Goal: Transaction & Acquisition: Purchase product/service

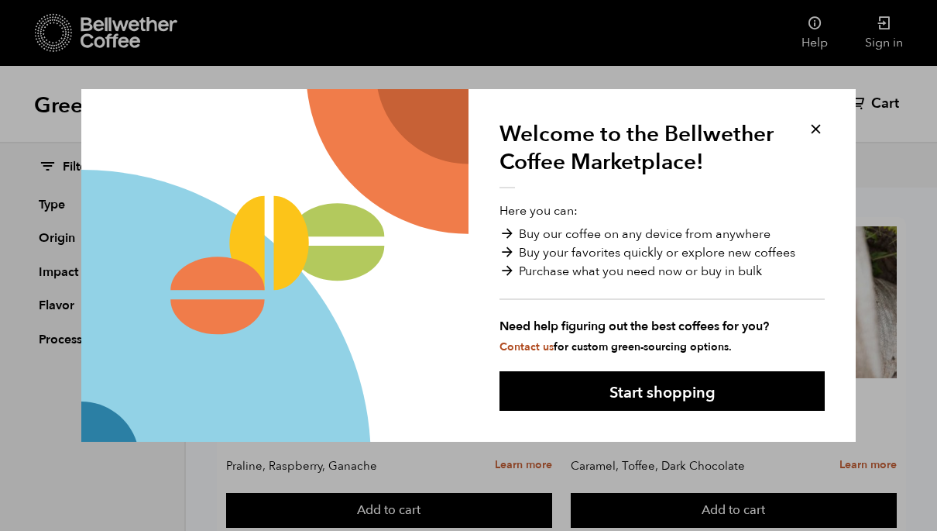
click at [683, 392] on button "Start shopping" at bounding box center [662, 391] width 325 height 40
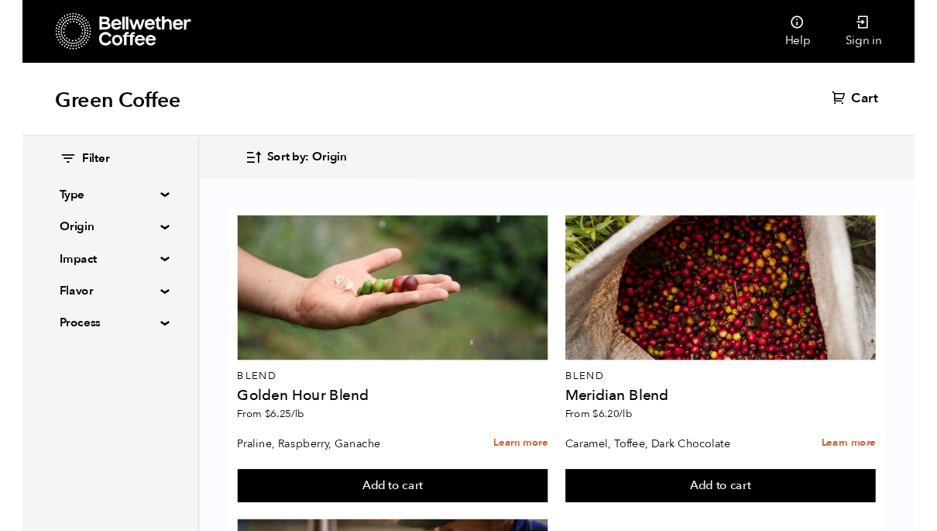
scroll to position [55, 0]
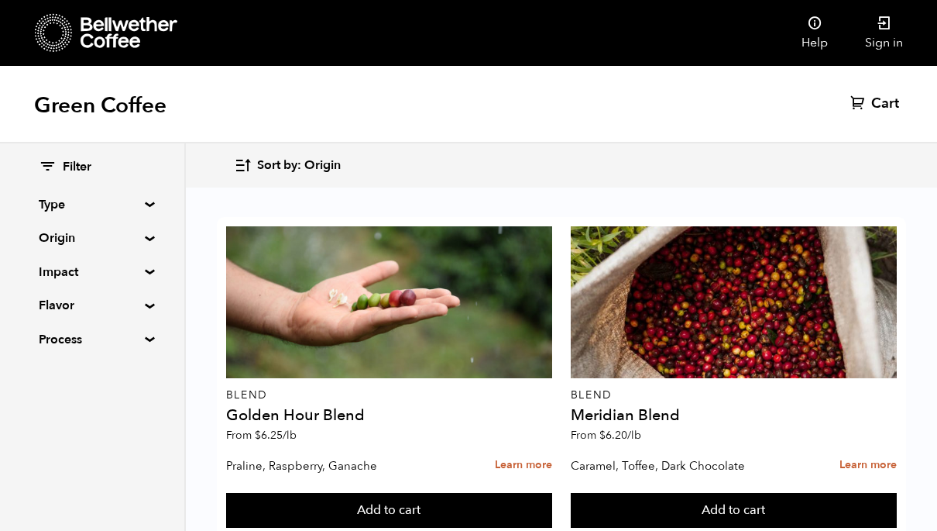
click at [91, 240] on summary "Origin" at bounding box center [92, 237] width 107 height 19
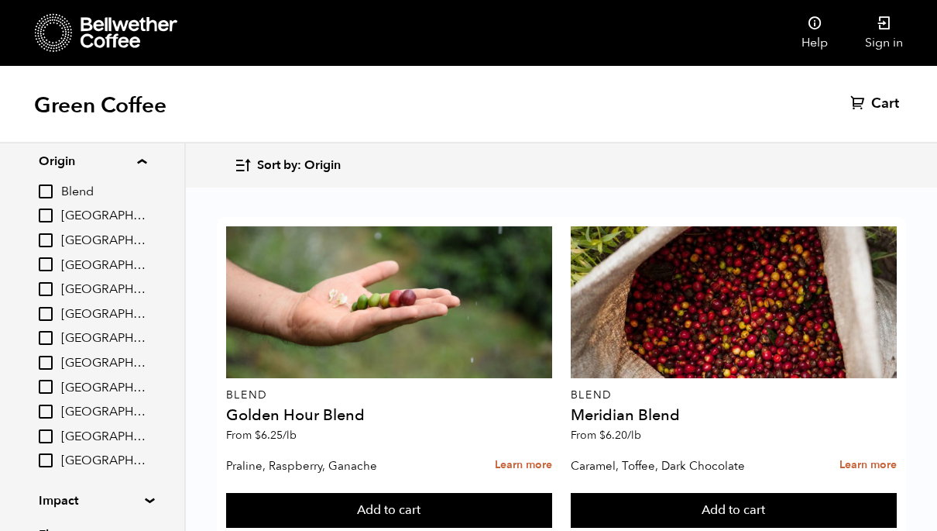
scroll to position [94, 0]
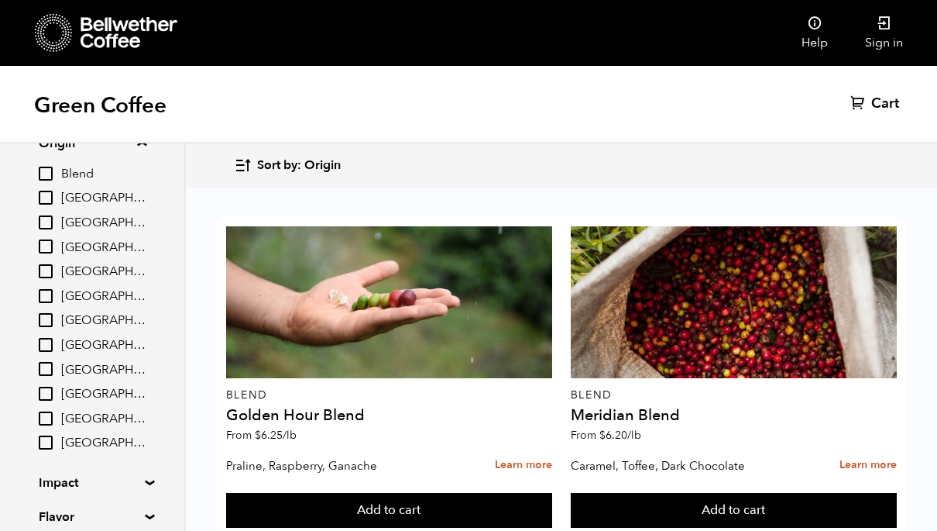
click at [50, 338] on input "[GEOGRAPHIC_DATA]" at bounding box center [46, 345] width 14 height 14
checkbox input "true"
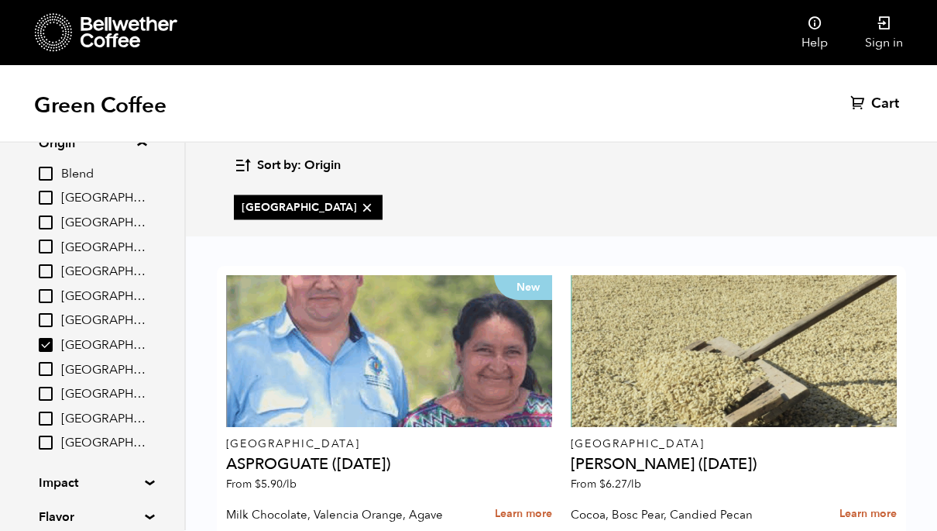
scroll to position [53, 0]
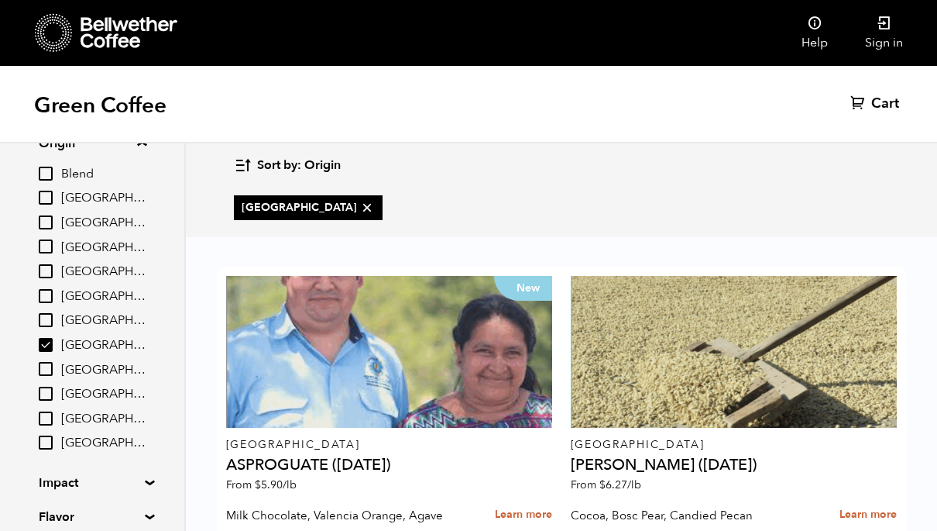
click at [867, 498] on link "Learn more" at bounding box center [868, 514] width 57 height 33
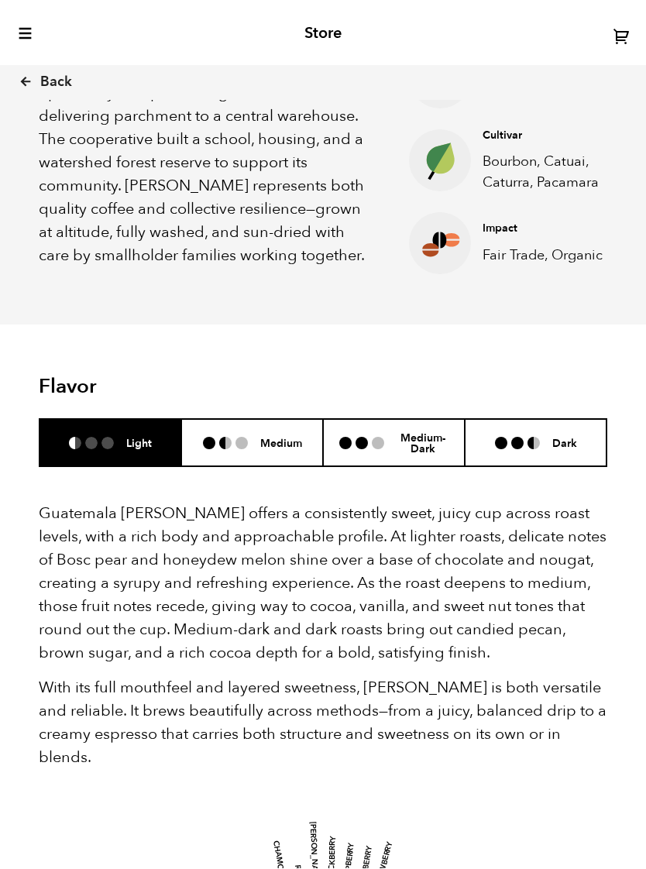
scroll to position [682, 0]
click at [239, 419] on li "Medium" at bounding box center [252, 442] width 142 height 47
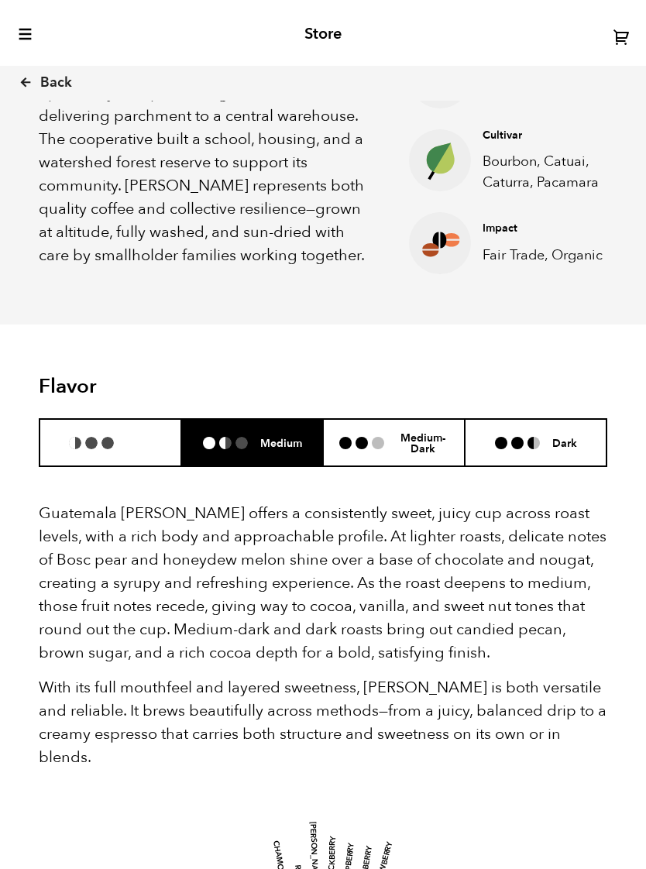
click at [89, 437] on li at bounding box center [91, 443] width 12 height 12
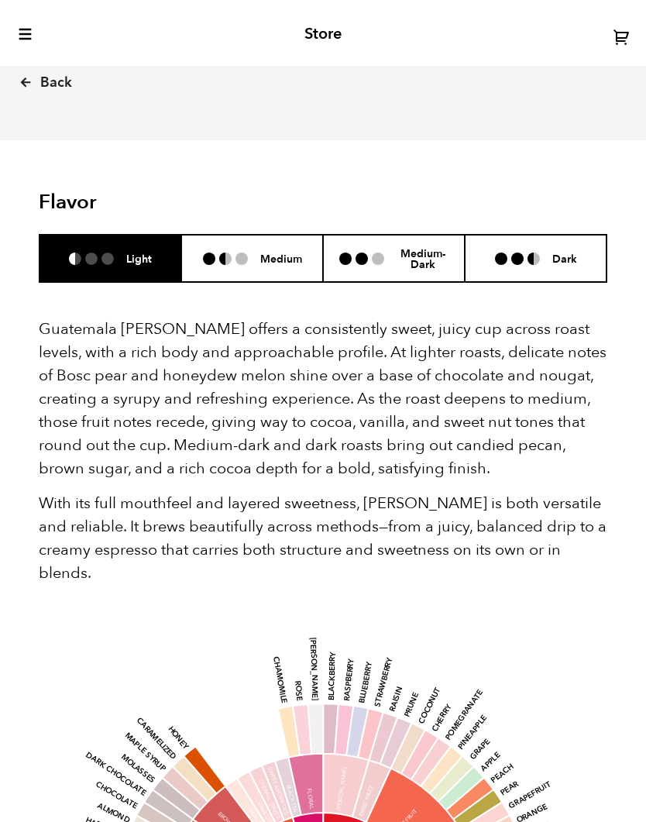
scroll to position [862, 0]
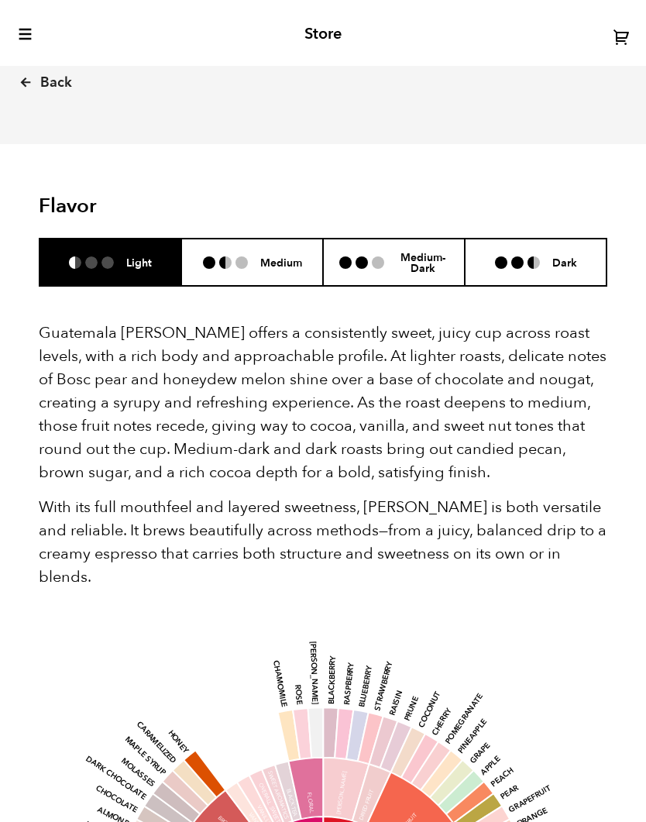
click at [277, 246] on li "Medium" at bounding box center [252, 262] width 142 height 47
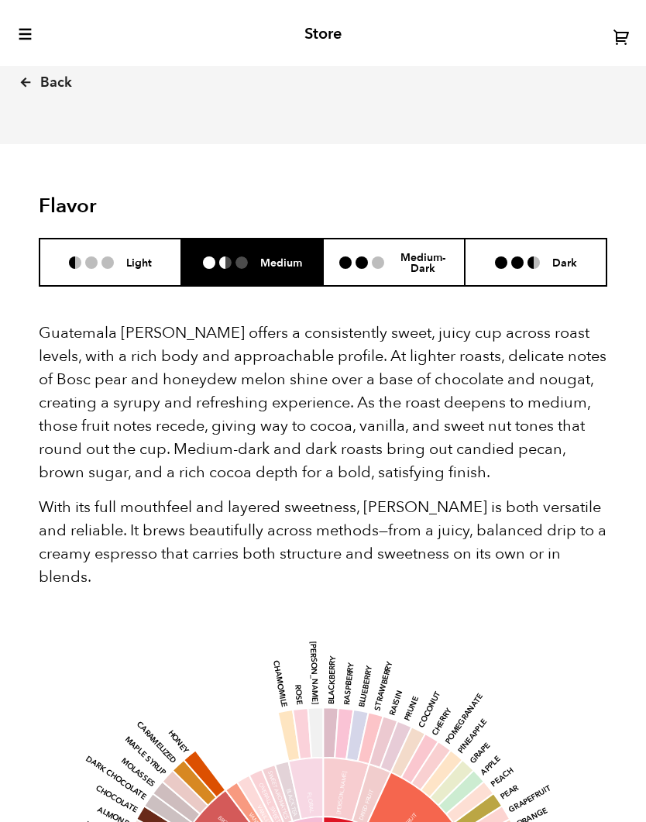
click at [93, 256] on li at bounding box center [91, 262] width 12 height 12
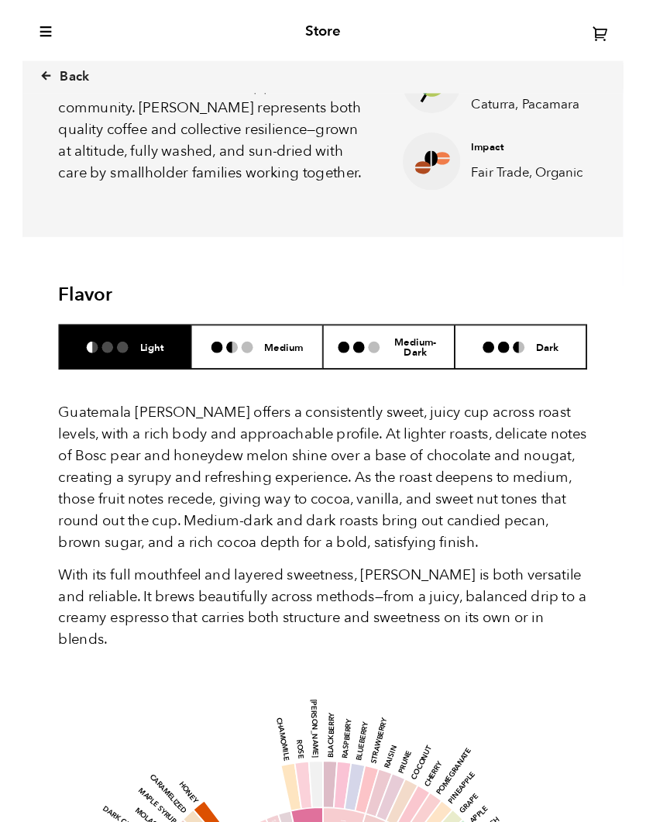
scroll to position [813, 0]
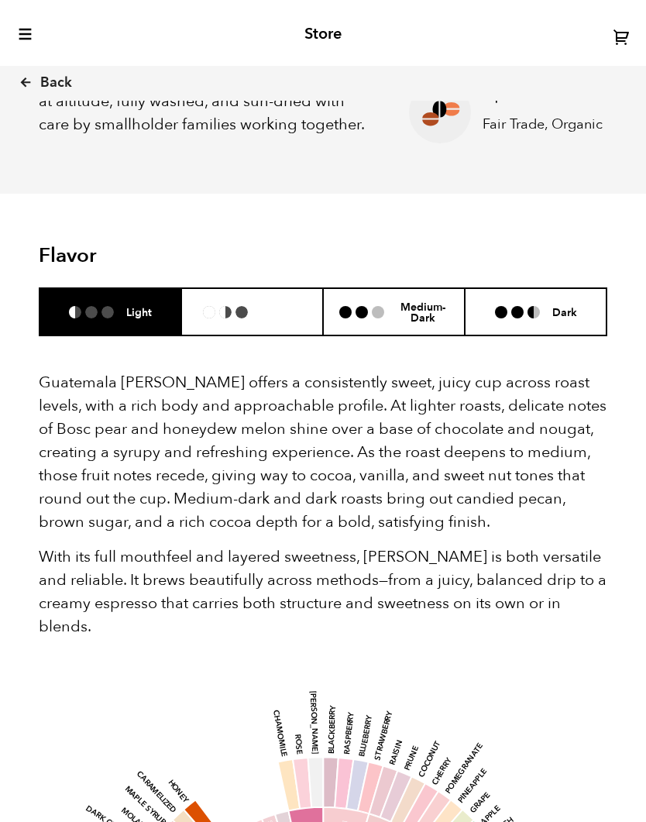
click at [259, 288] on li "Medium" at bounding box center [252, 311] width 142 height 47
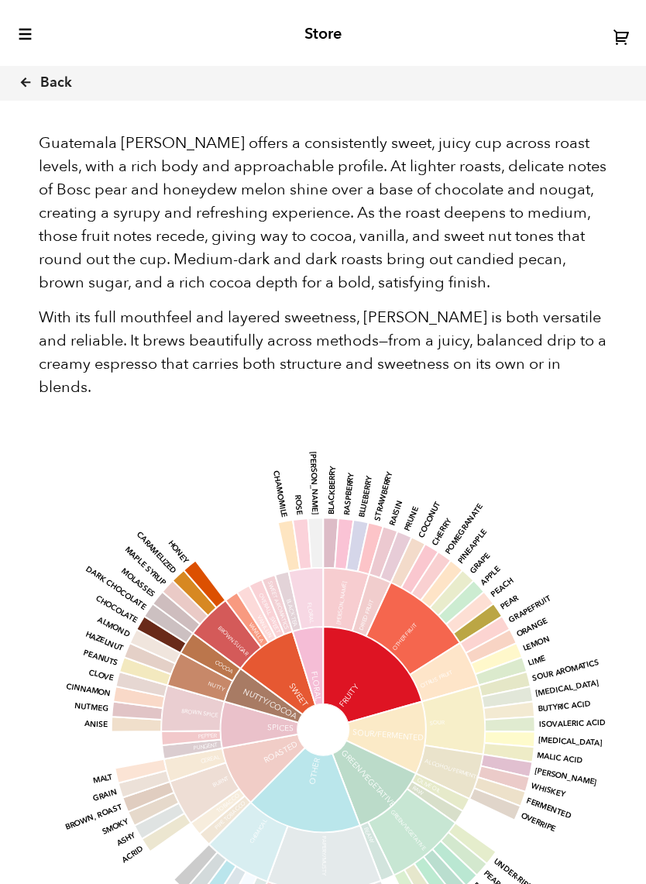
scroll to position [1063, 0]
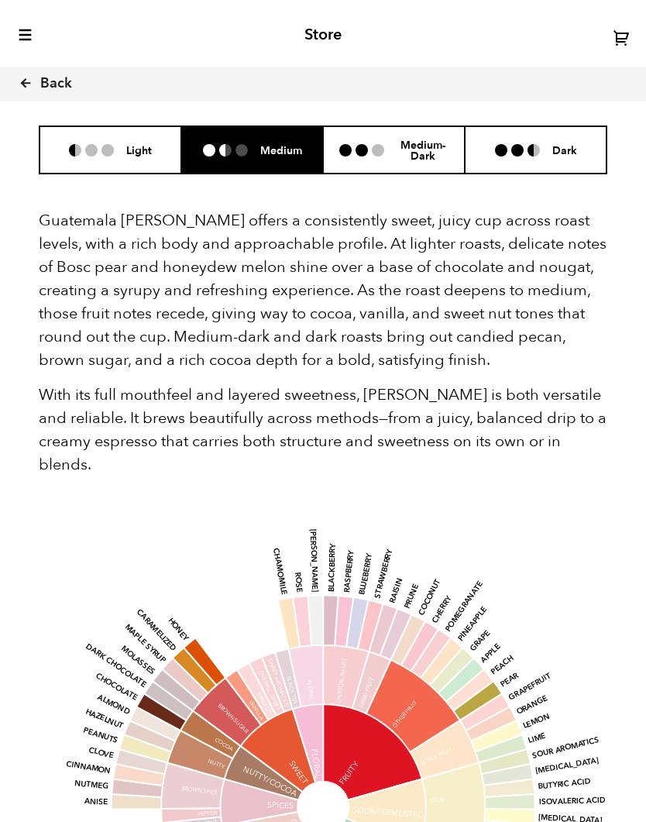
click at [414, 174] on div "Guatemala Flor de Maiz offers a consistently sweet, juicy cup across roast leve…" at bounding box center [323, 632] width 569 height 917
click at [404, 136] on li "Medium-Dark" at bounding box center [394, 148] width 142 height 47
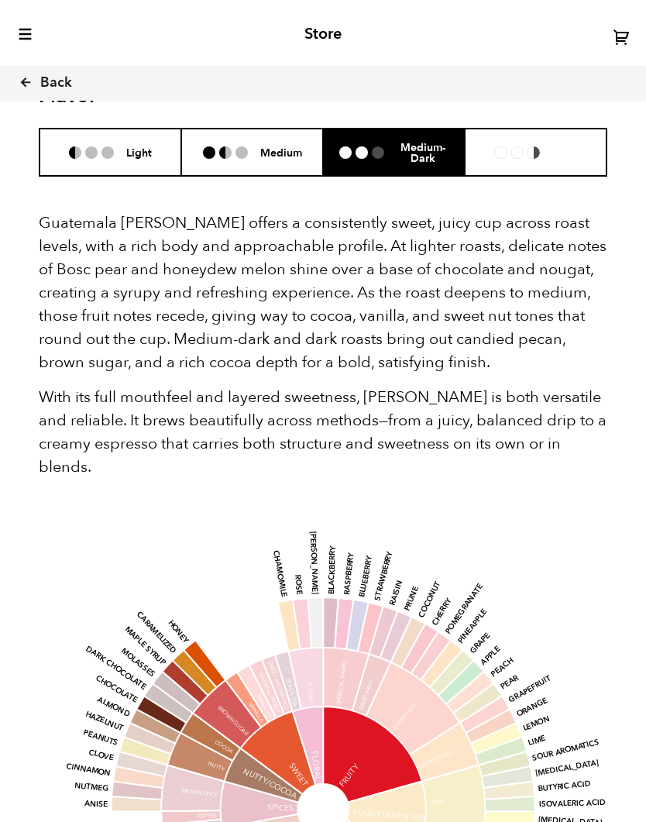
click at [567, 136] on li "Dark" at bounding box center [536, 152] width 142 height 47
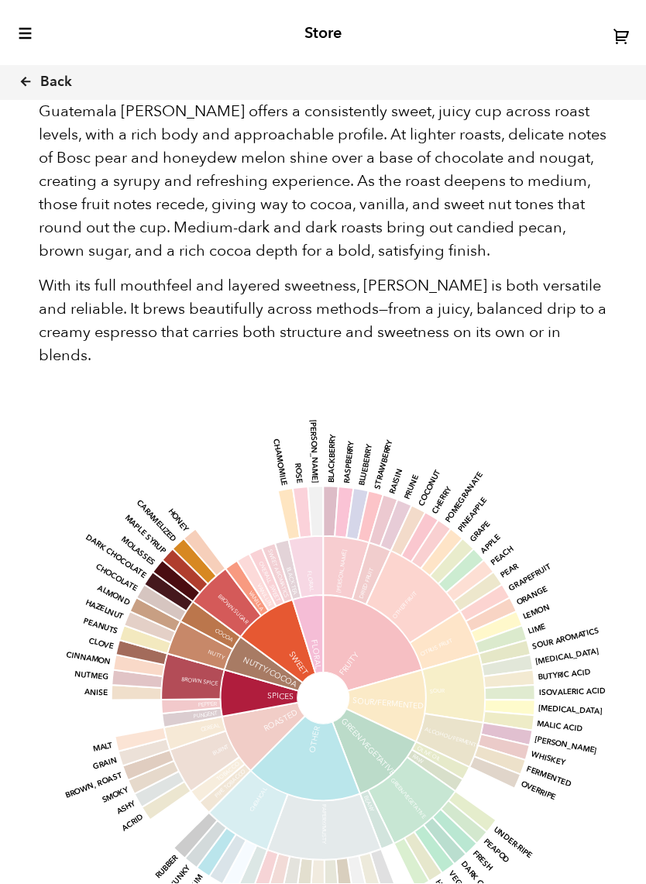
scroll to position [1084, 0]
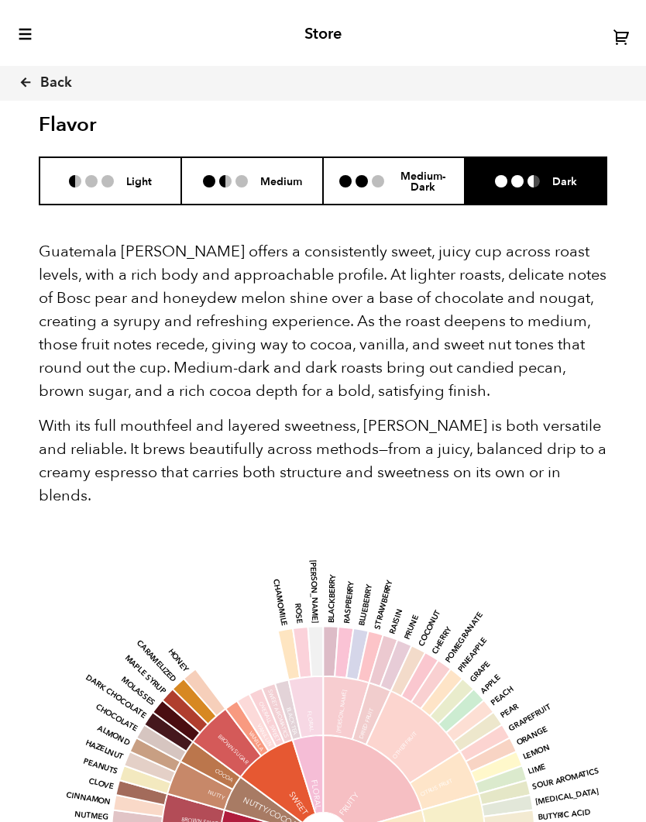
click at [220, 159] on li "Medium" at bounding box center [252, 180] width 142 height 47
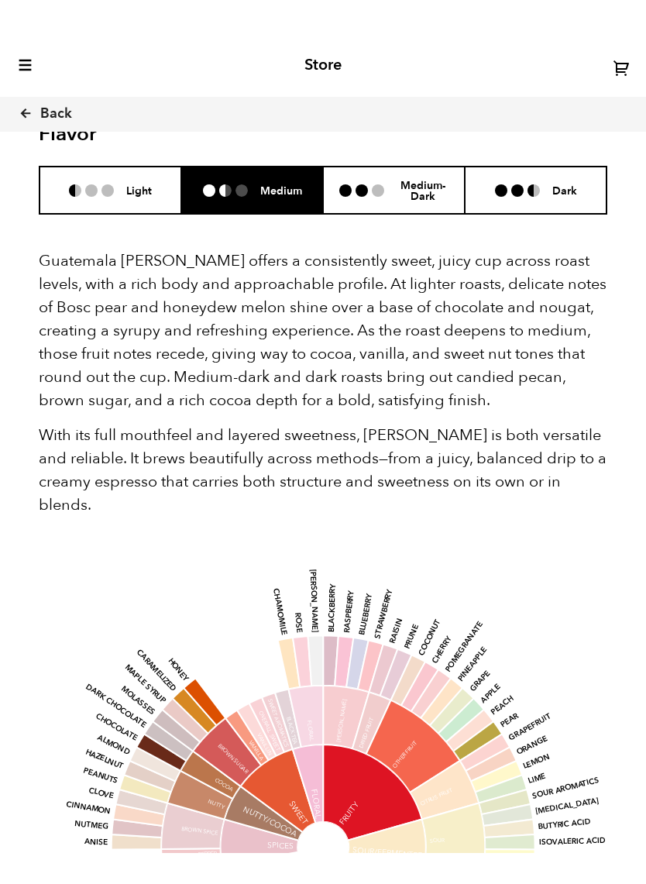
scroll to position [904, 0]
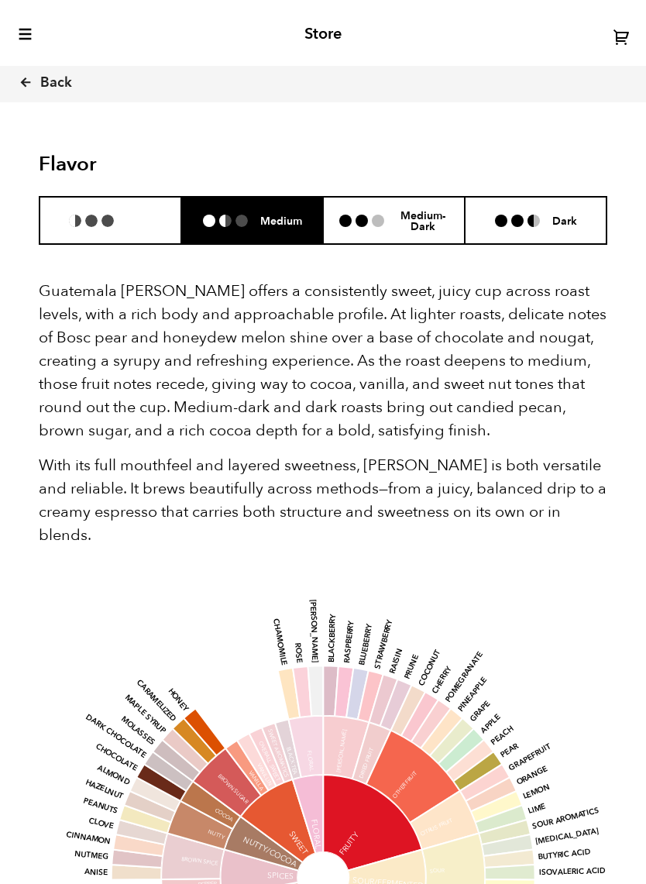
click at [80, 197] on li "Light" at bounding box center [111, 220] width 142 height 47
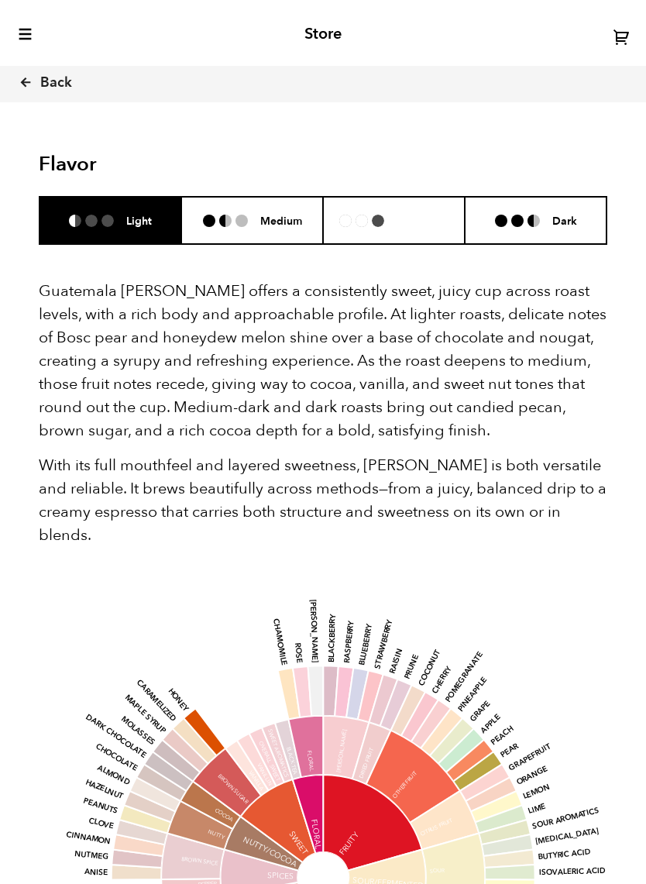
click at [402, 206] on li "Medium-Dark" at bounding box center [394, 220] width 142 height 47
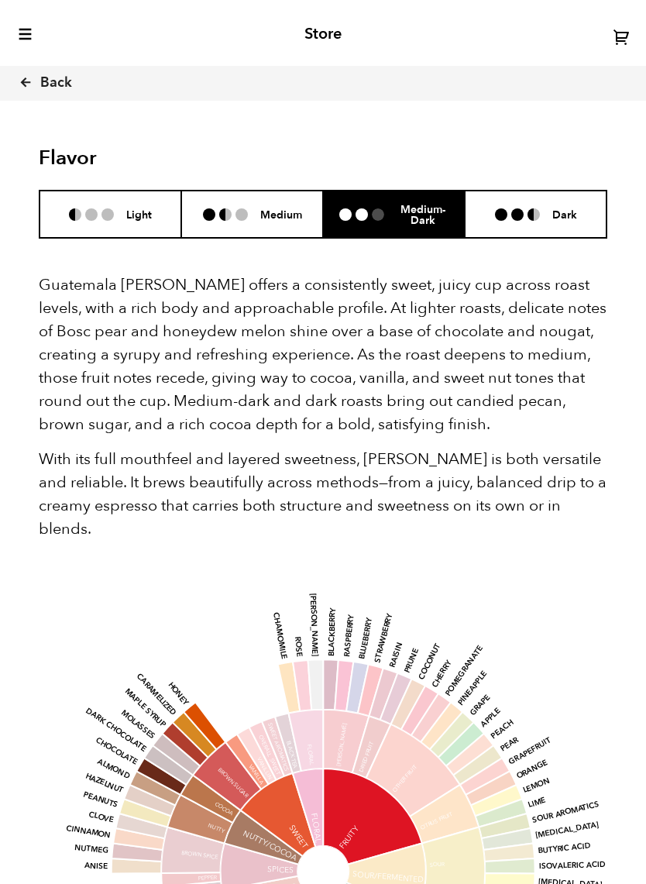
scroll to position [923, 0]
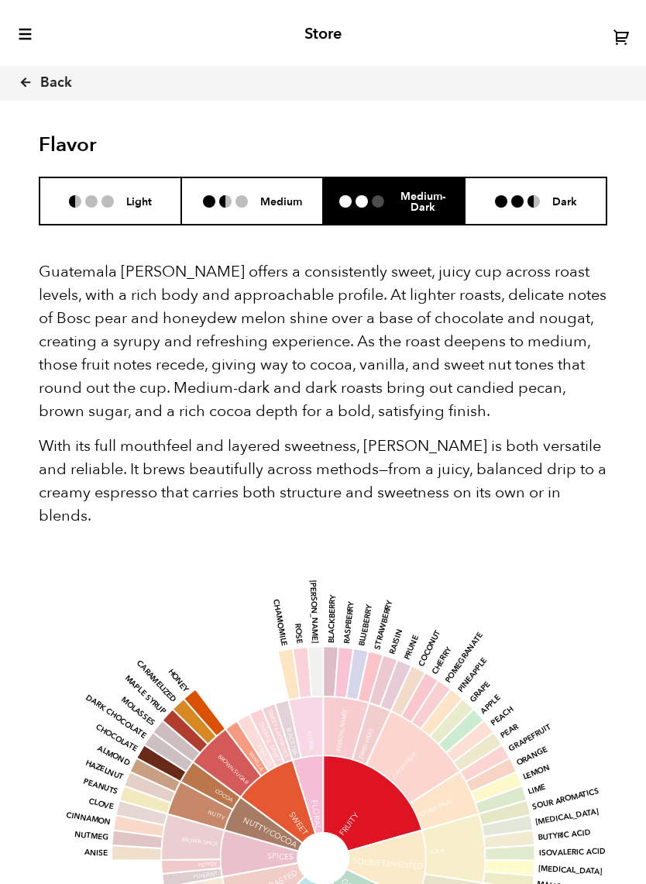
click at [262, 194] on h6 "Medium" at bounding box center [281, 200] width 42 height 13
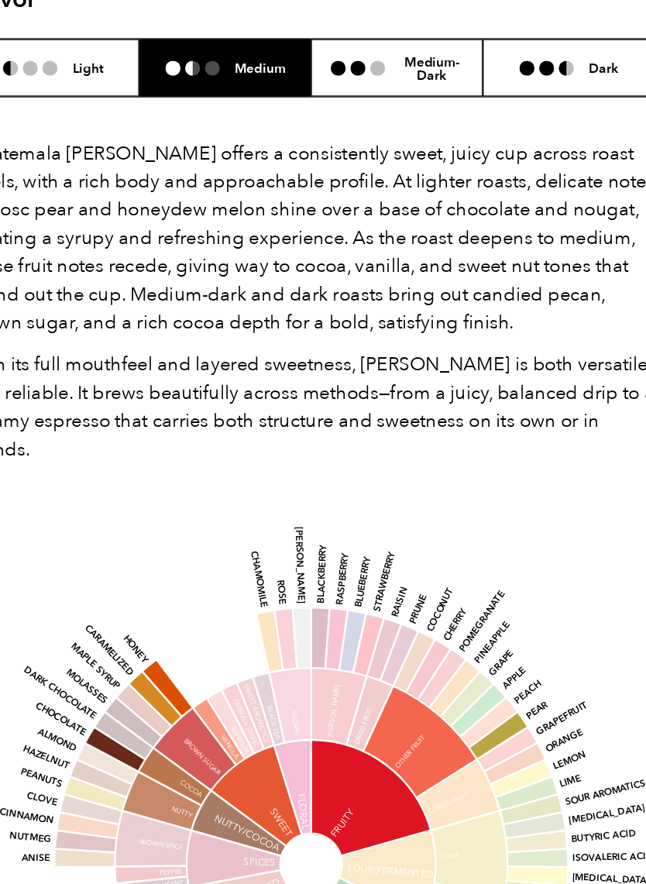
scroll to position [926, 0]
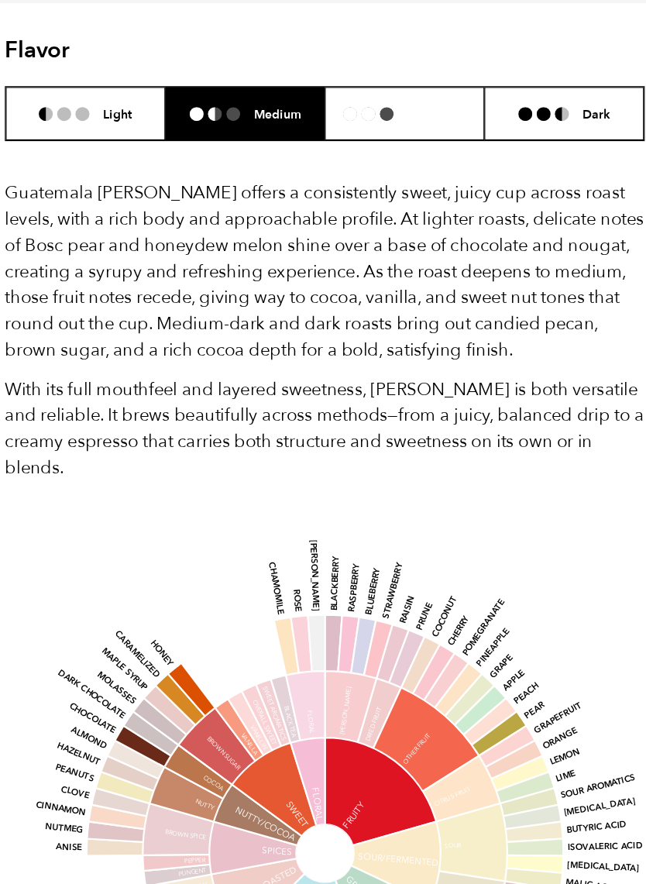
click at [397, 187] on h6 "Medium-Dark" at bounding box center [423, 199] width 52 height 24
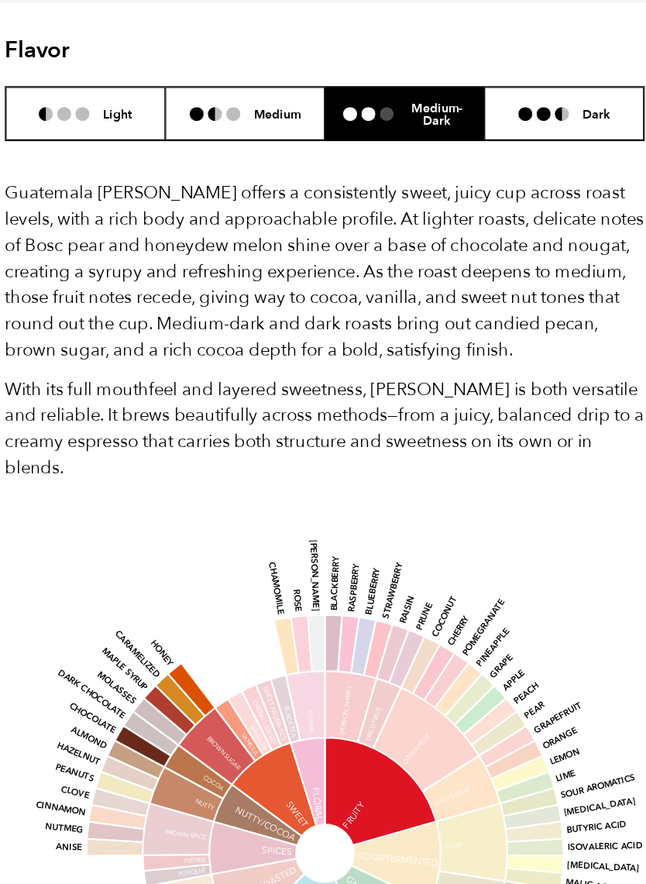
click at [222, 193] on ul at bounding box center [231, 199] width 57 height 12
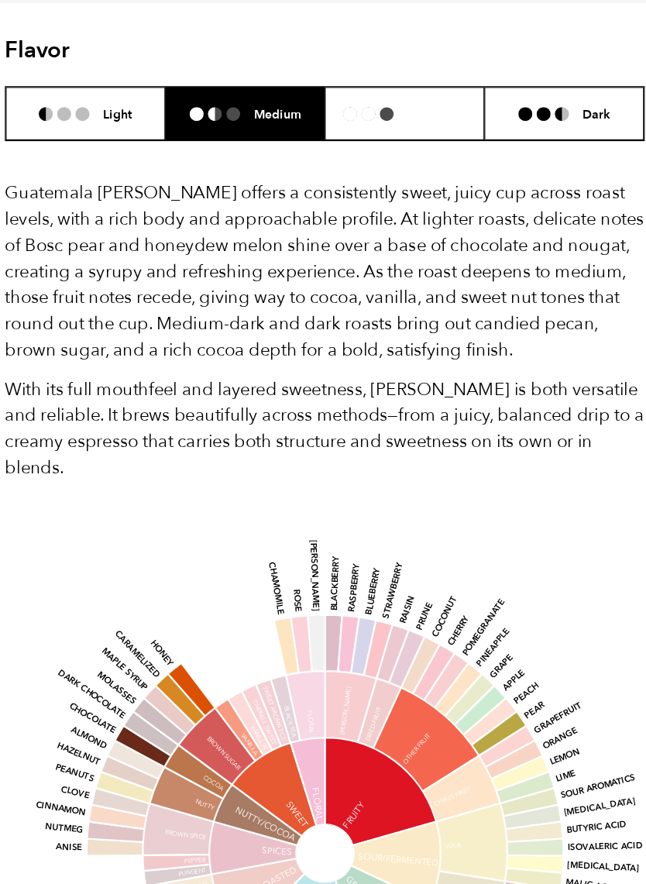
click at [357, 193] on ul at bounding box center [367, 199] width 57 height 12
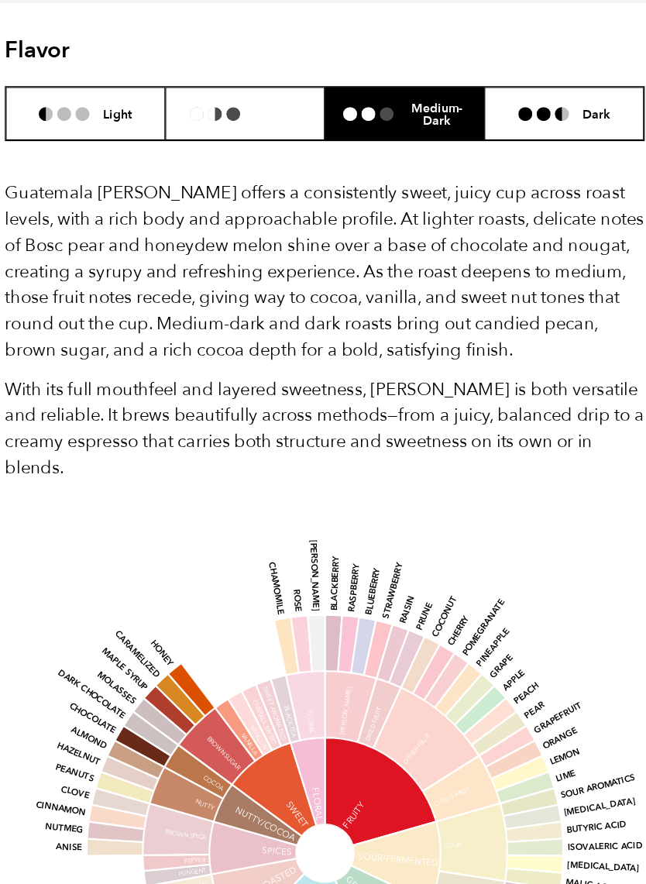
click at [235, 193] on li at bounding box center [241, 199] width 12 height 12
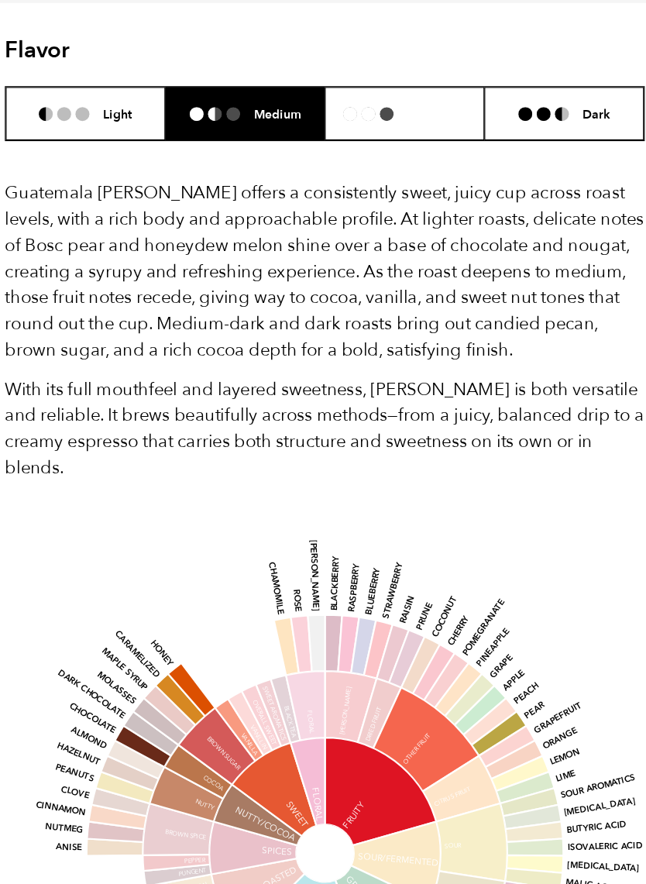
click at [339, 193] on ul at bounding box center [367, 199] width 57 height 12
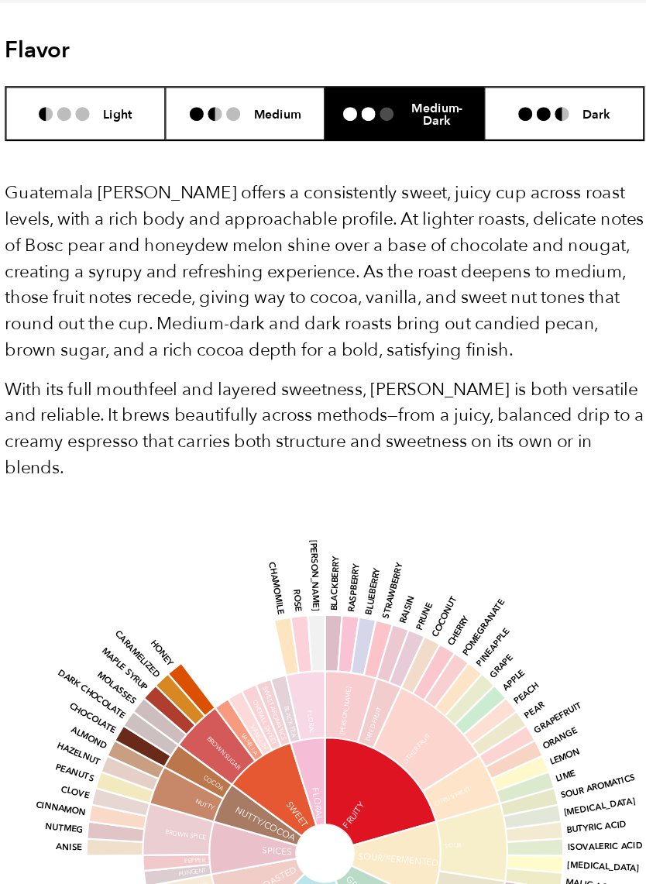
click at [552, 192] on h6 "Dark" at bounding box center [564, 198] width 25 height 13
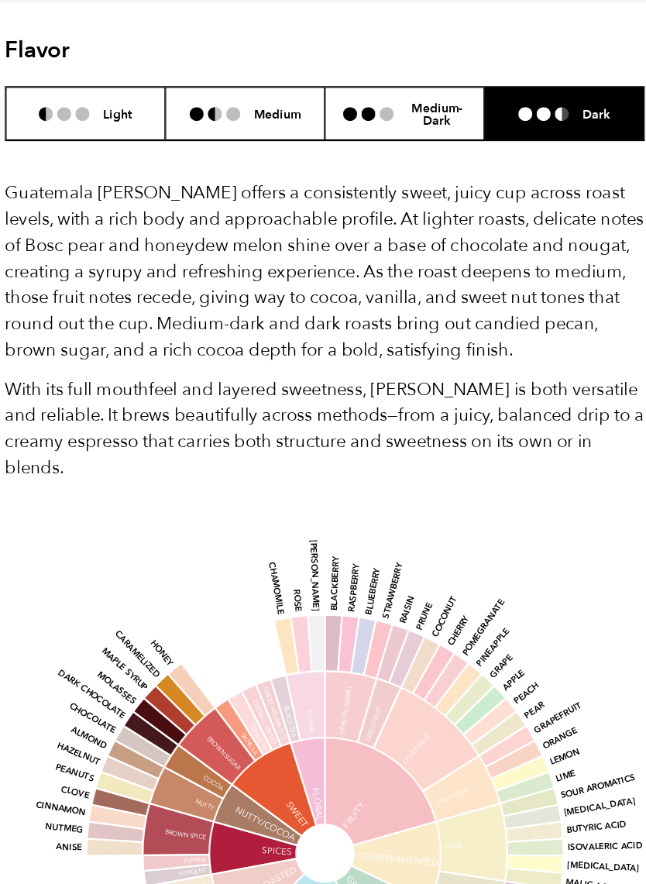
click at [353, 193] on ul at bounding box center [367, 199] width 57 height 12
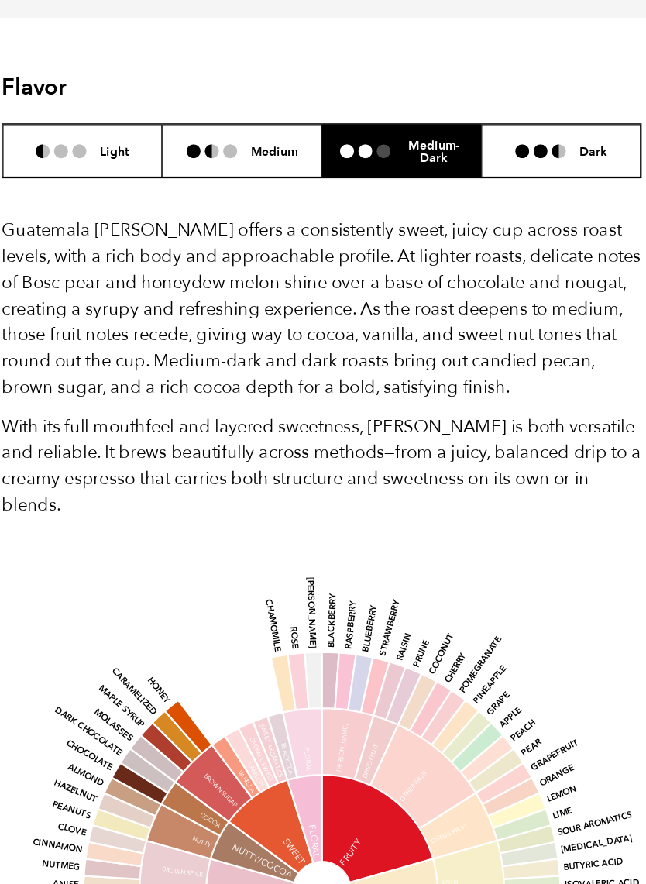
scroll to position [905, 0]
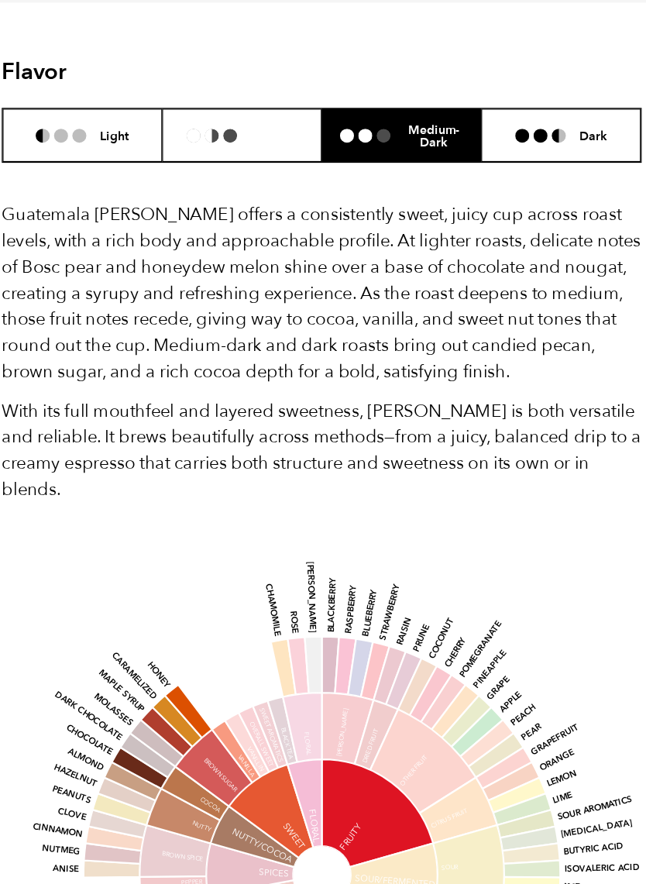
click at [216, 195] on li "Medium" at bounding box center [252, 218] width 142 height 47
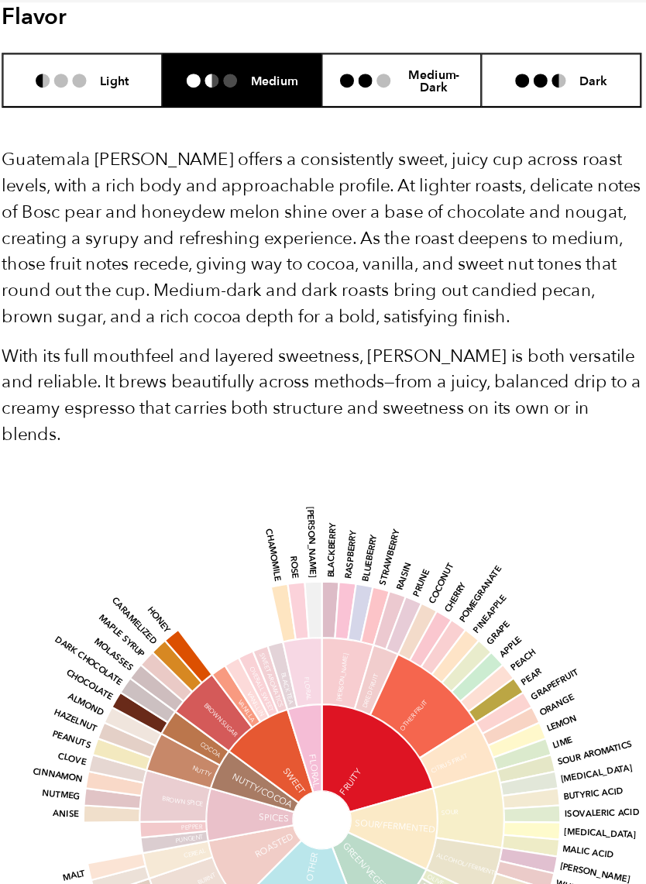
scroll to position [955, 0]
click at [101, 163] on li at bounding box center [107, 169] width 12 height 12
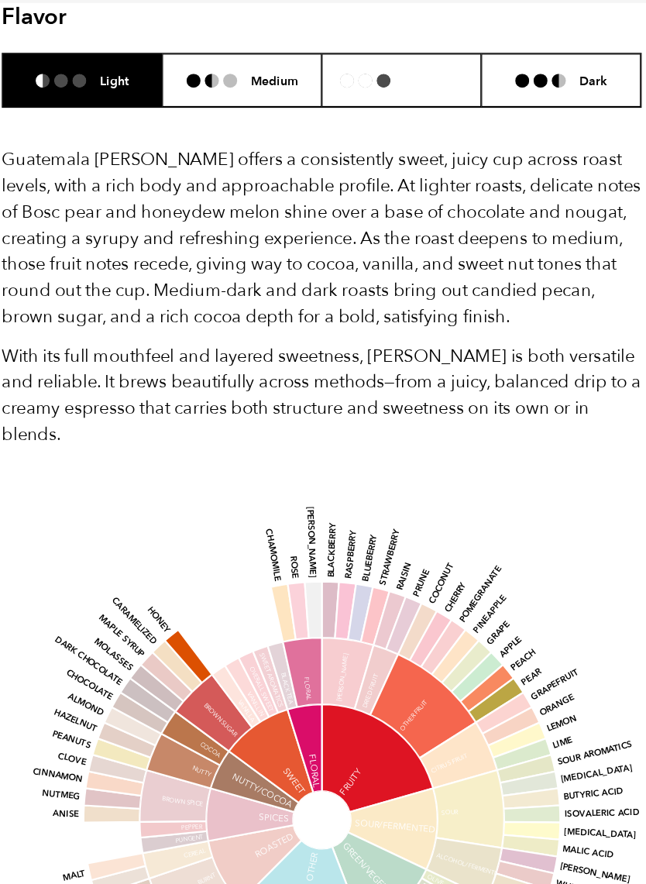
click at [336, 146] on li "Medium-Dark" at bounding box center [394, 169] width 142 height 47
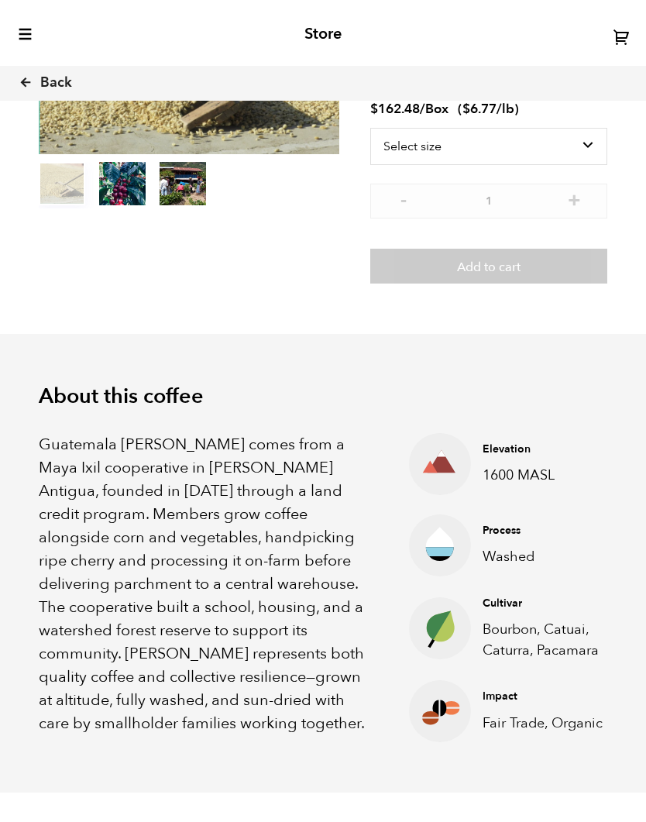
scroll to position [0, 0]
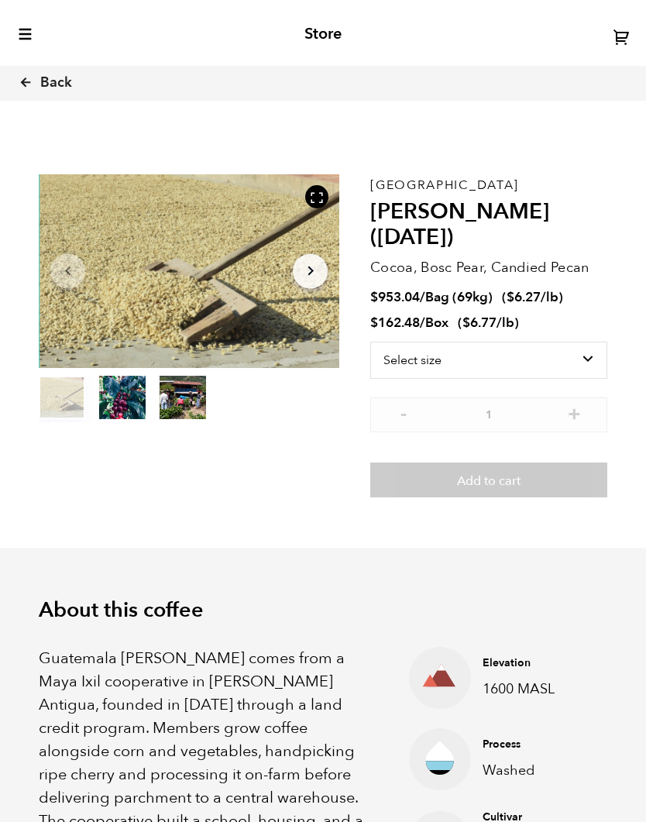
click at [59, 84] on span "Back" at bounding box center [56, 83] width 32 height 19
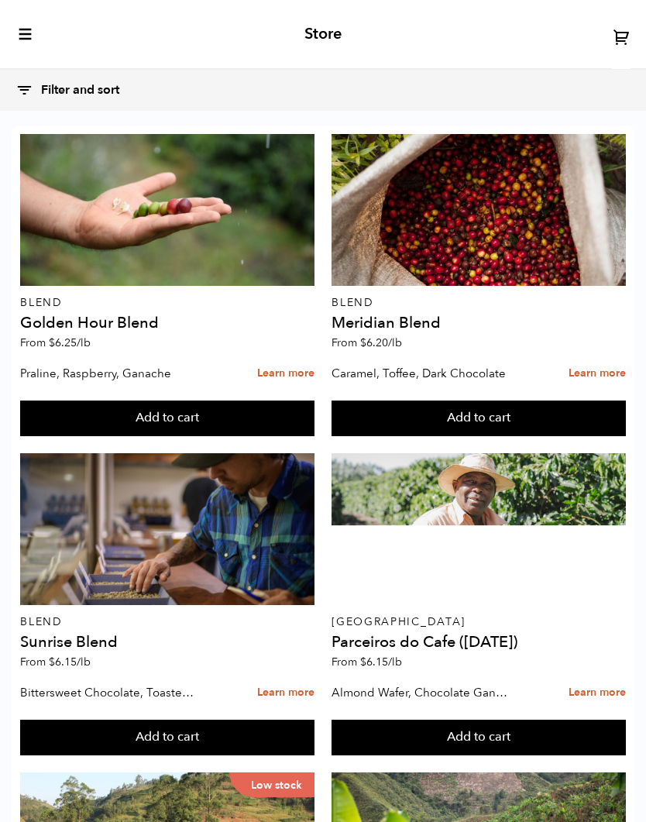
click at [16, 90] on icon at bounding box center [24, 90] width 18 height 18
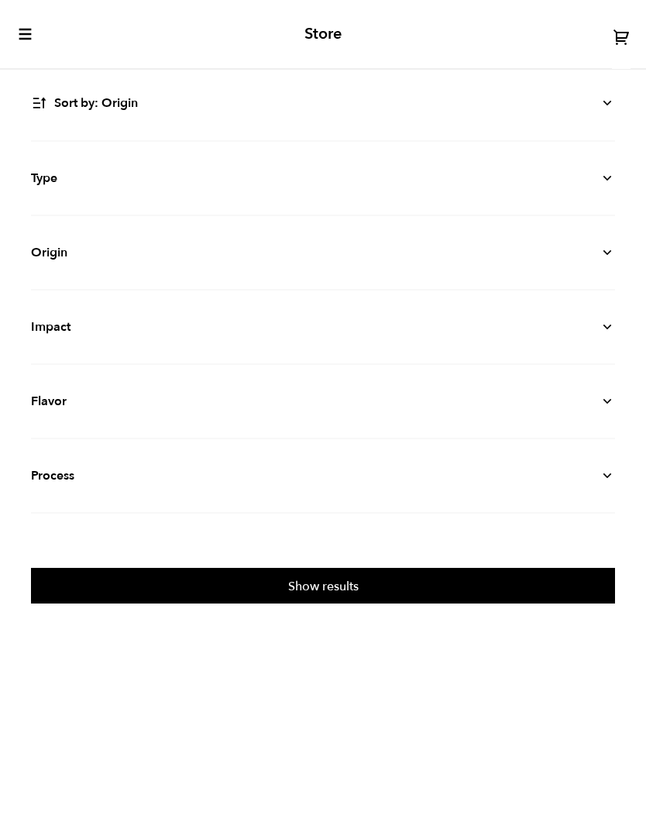
click at [58, 249] on strong "Origin" at bounding box center [49, 252] width 36 height 19
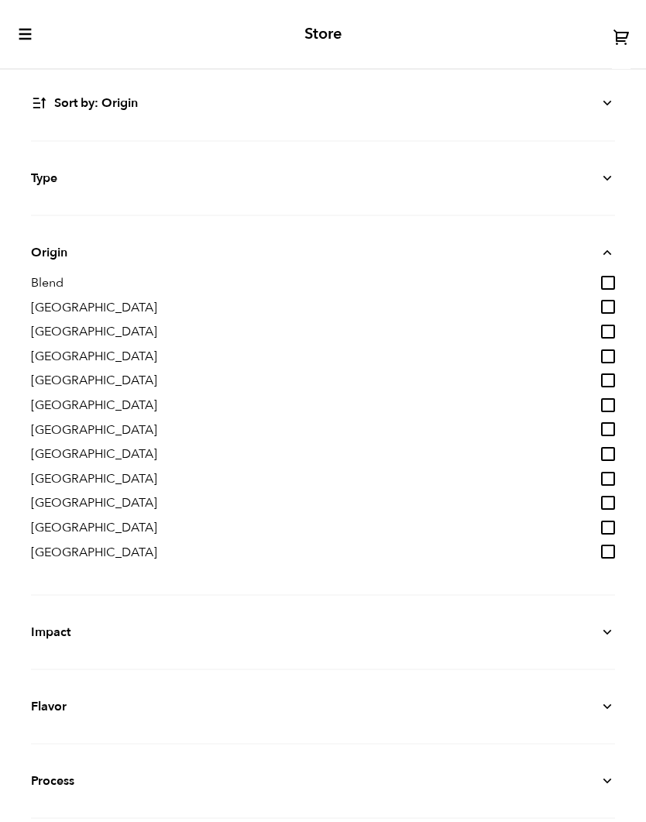
click at [50, 522] on span "[GEOGRAPHIC_DATA]" at bounding box center [94, 528] width 126 height 17
click at [601, 522] on input "[GEOGRAPHIC_DATA]" at bounding box center [608, 528] width 14 height 14
checkbox input "true"
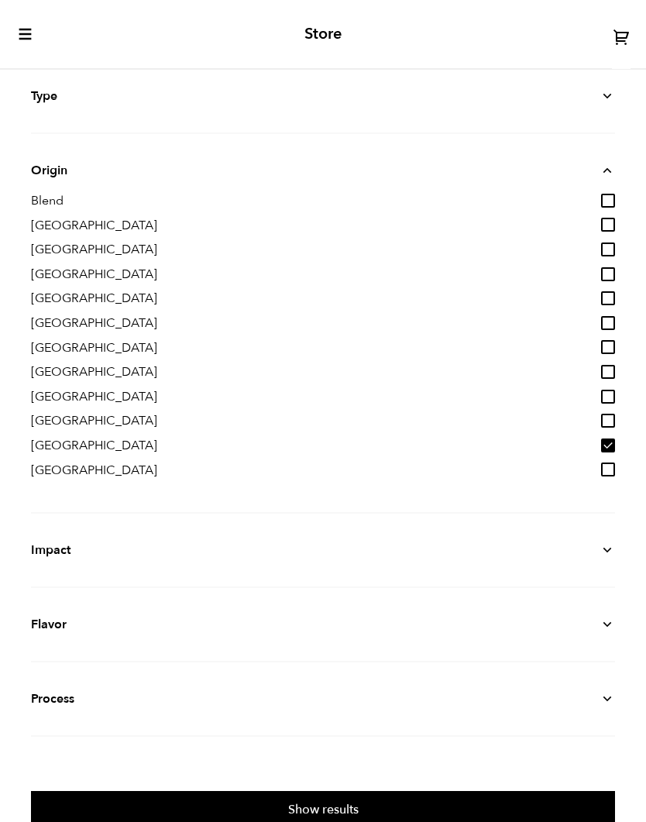
scroll to position [81, 0]
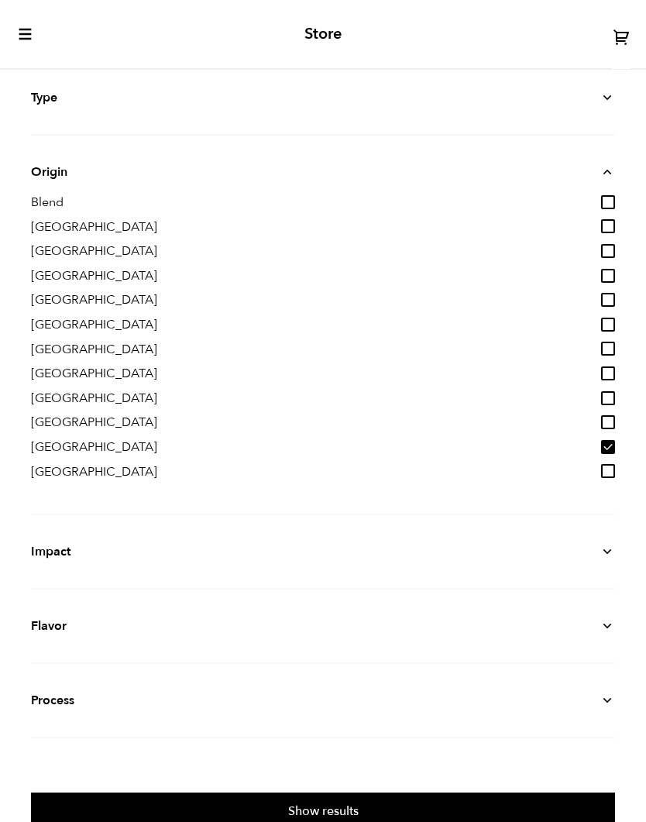
click at [242, 813] on button "Show results" at bounding box center [323, 810] width 584 height 36
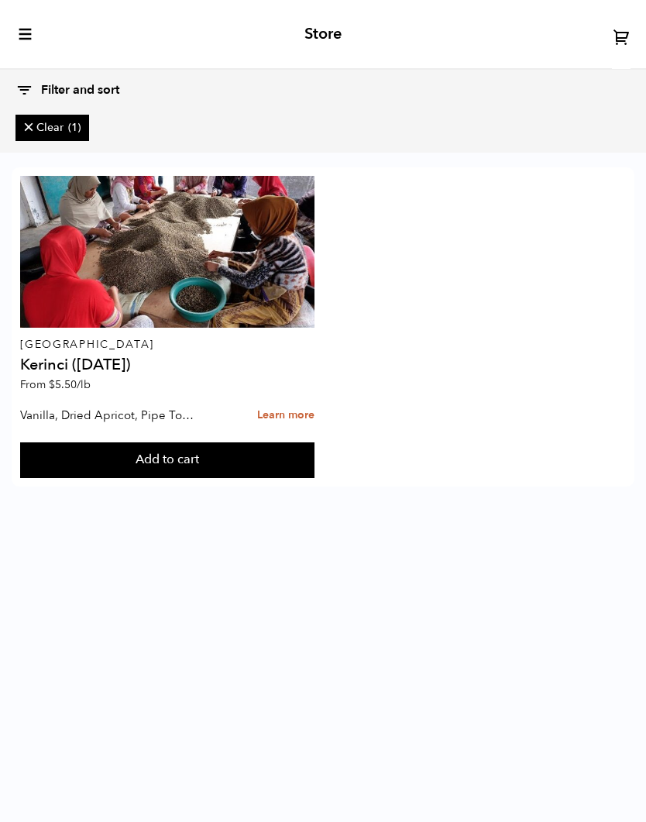
click at [106, 460] on button "Add to cart" at bounding box center [167, 460] width 294 height 36
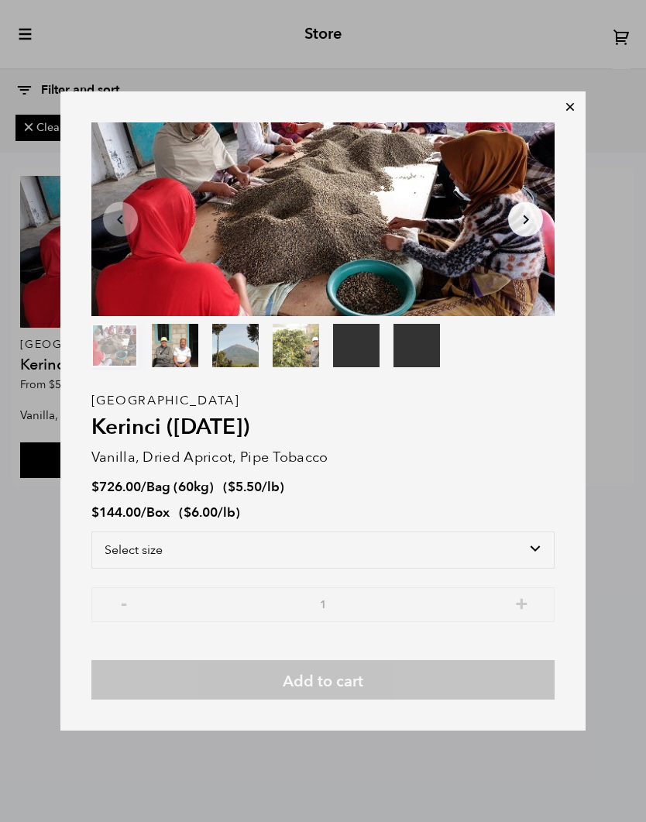
click at [224, 761] on div "Your browser does not support the video tag. Your browser does not support the …" at bounding box center [323, 411] width 646 height 822
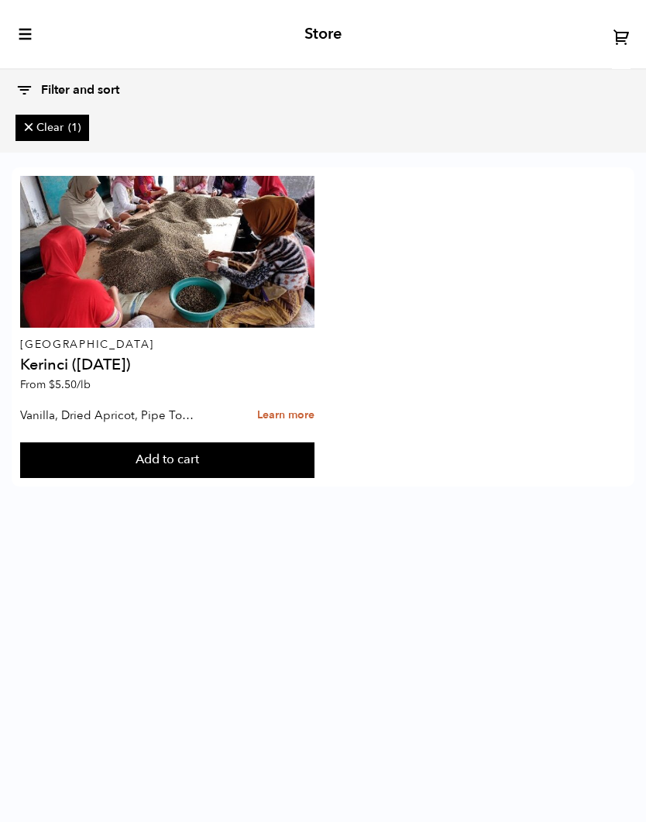
click at [122, 270] on div at bounding box center [167, 252] width 294 height 152
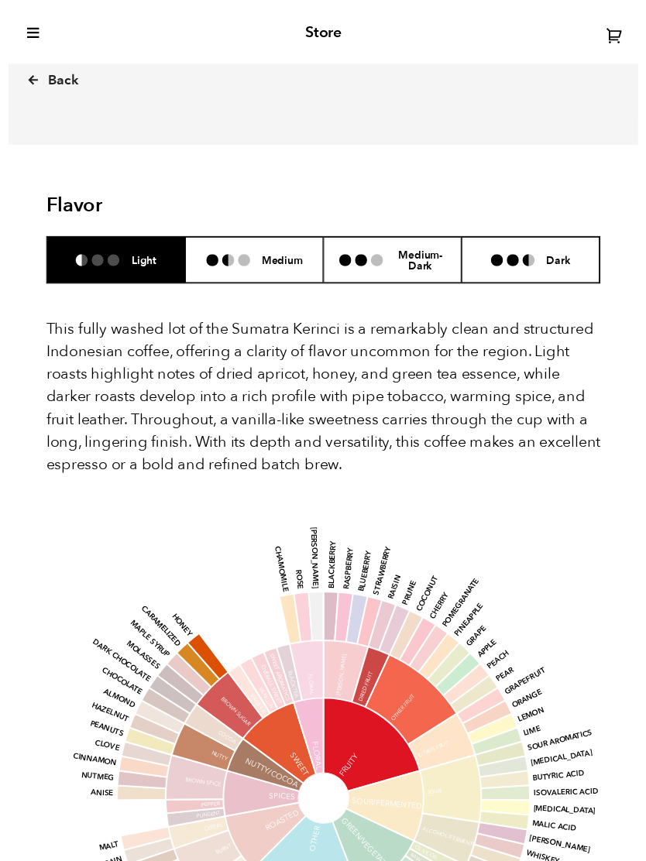
scroll to position [1560, 0]
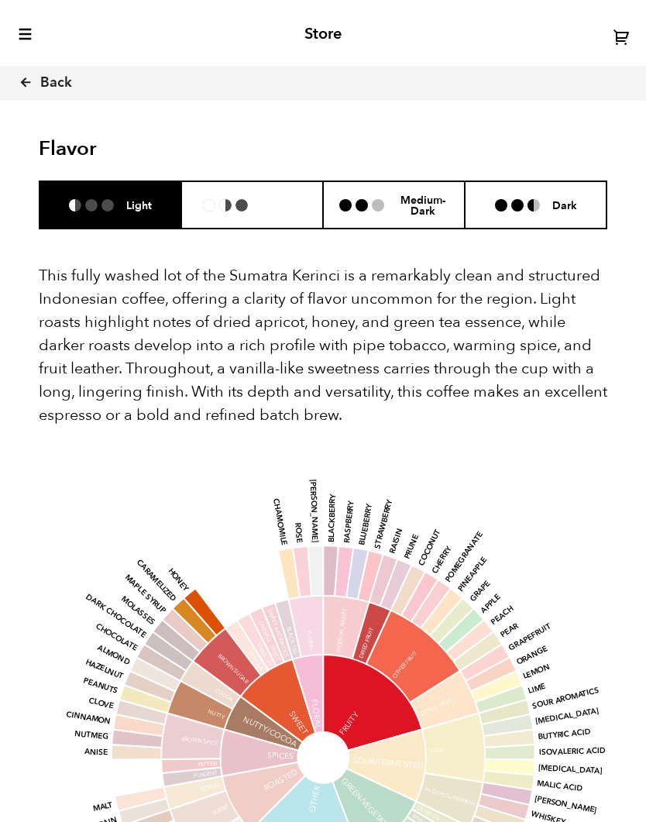
click at [225, 200] on li "Medium" at bounding box center [252, 204] width 142 height 47
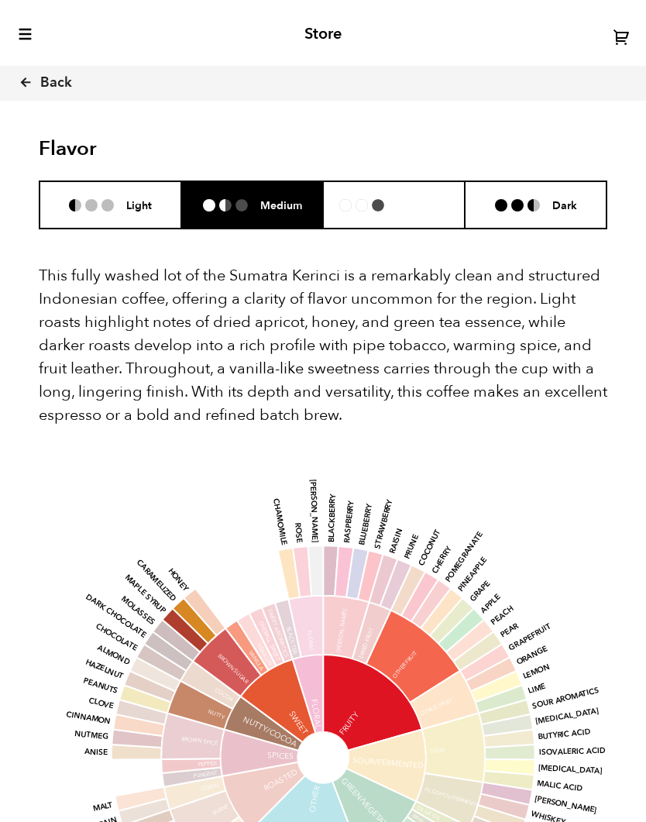
click at [366, 199] on li at bounding box center [362, 205] width 12 height 12
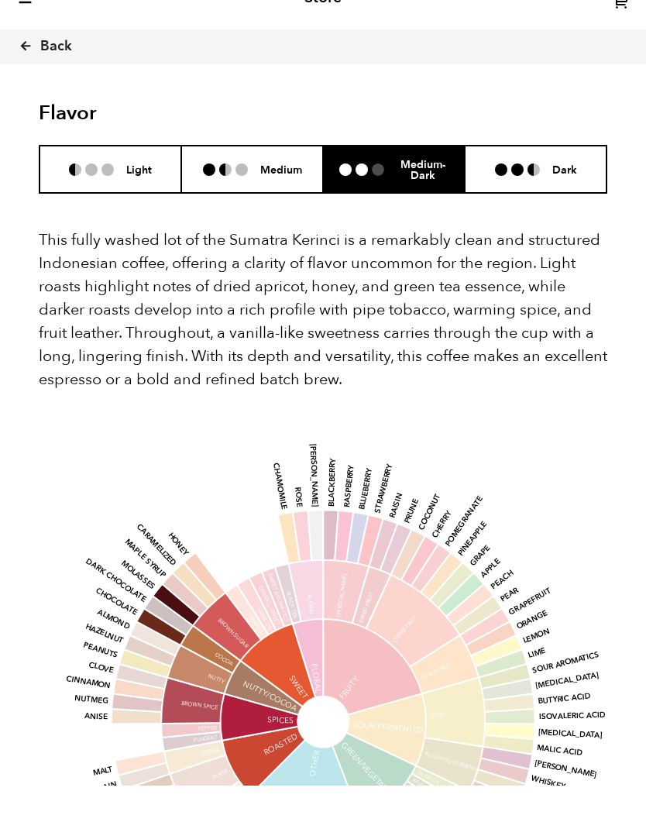
scroll to position [1596, 0]
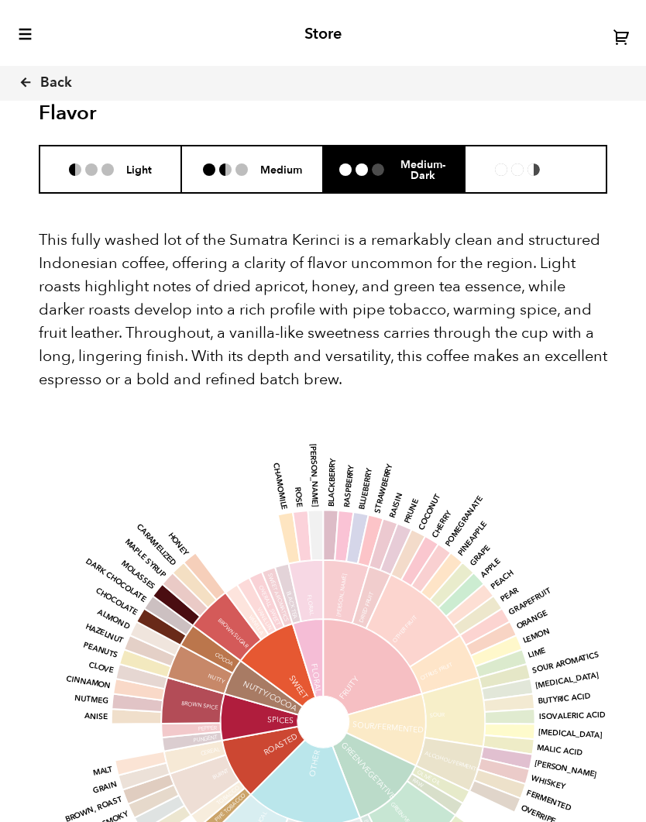
click at [499, 156] on li "Dark" at bounding box center [536, 169] width 142 height 47
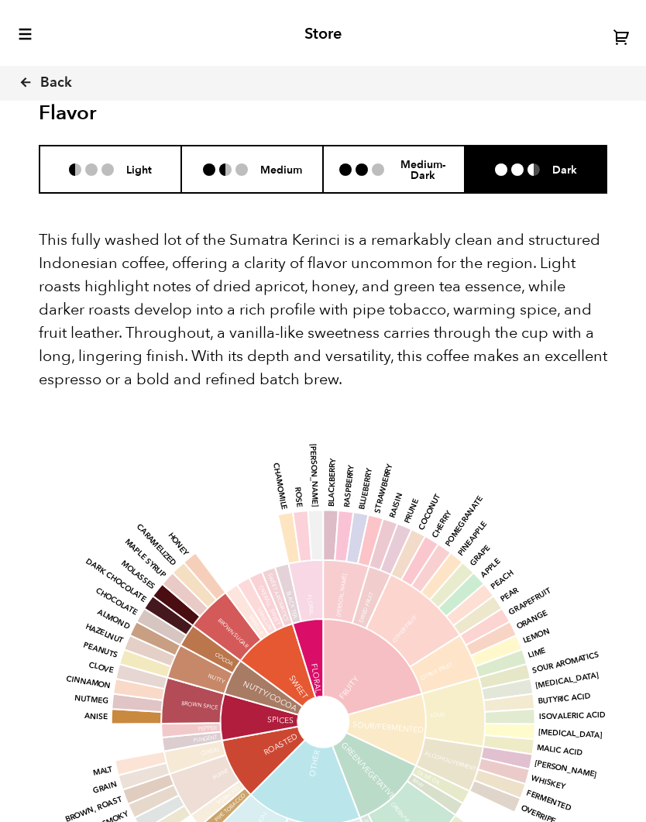
click at [361, 157] on div "Medium-Dark" at bounding box center [393, 169] width 109 height 24
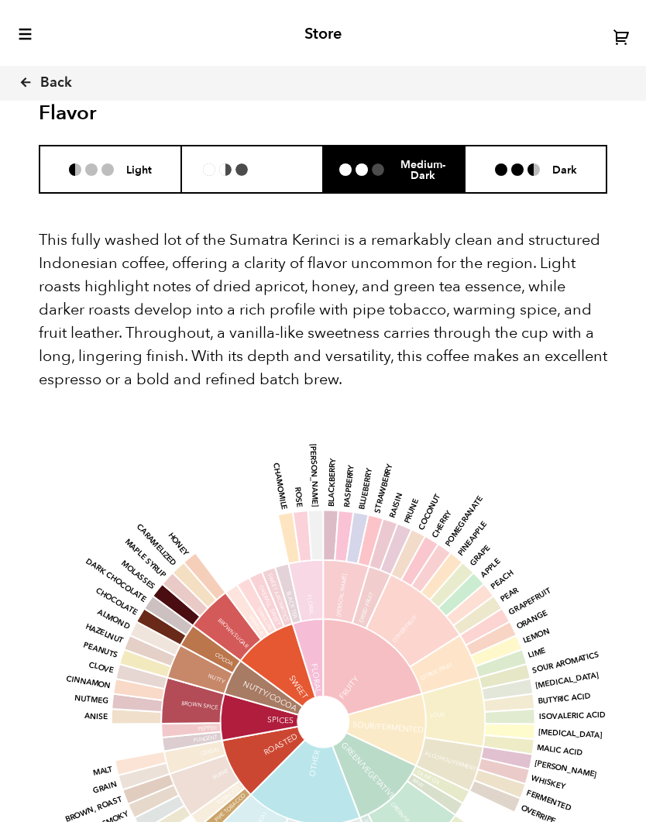
click at [263, 156] on li "Medium" at bounding box center [252, 169] width 142 height 47
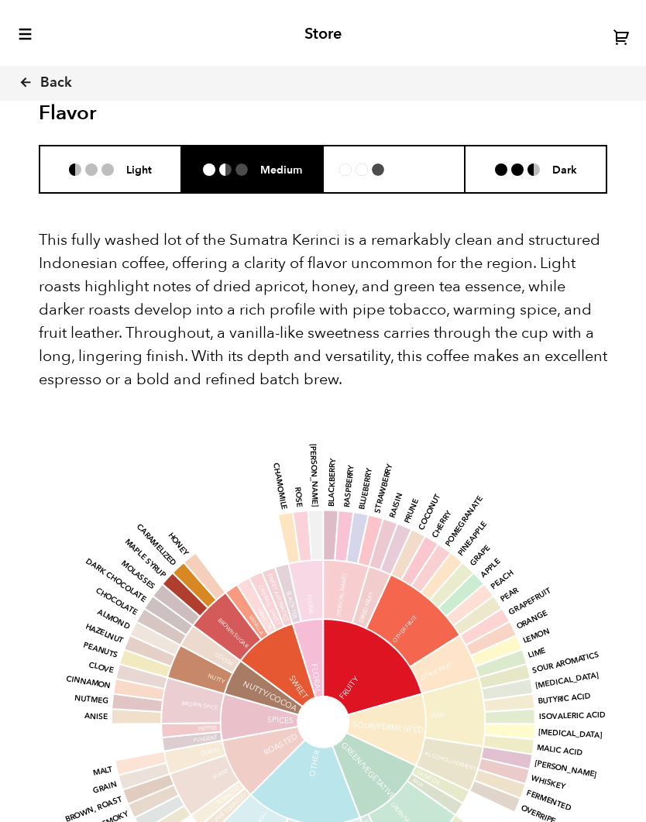
click at [375, 163] on li at bounding box center [378, 169] width 12 height 12
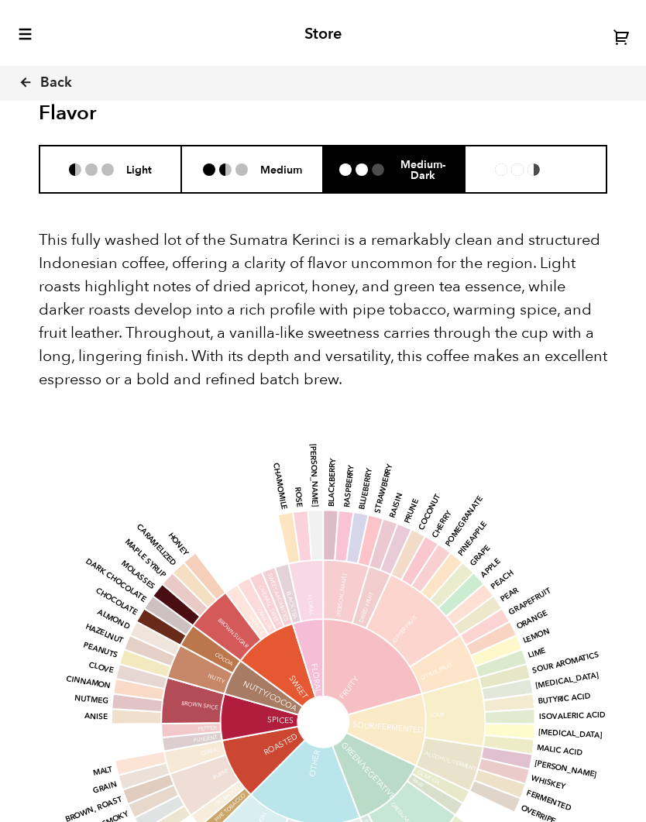
click at [498, 161] on li "Dark" at bounding box center [536, 169] width 142 height 47
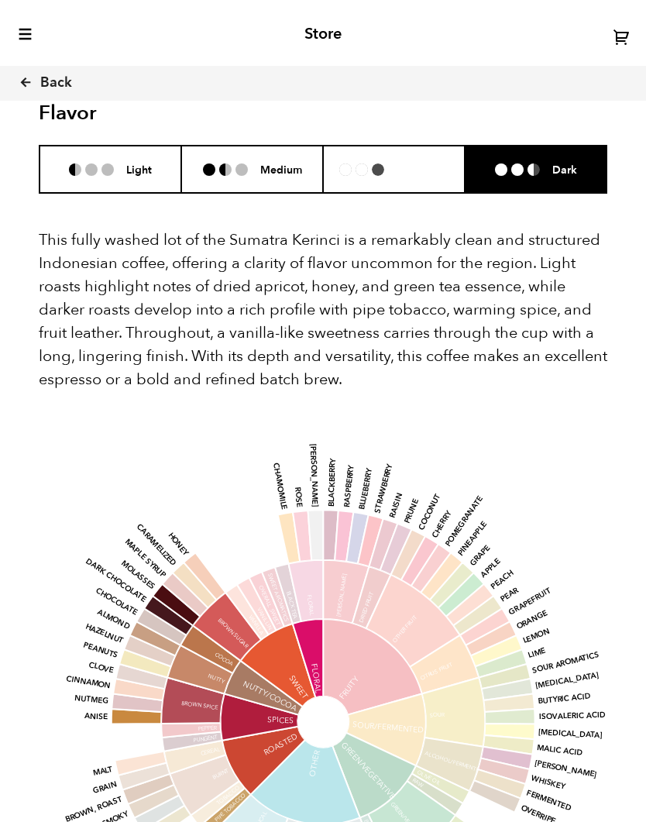
click at [339, 157] on div "Medium-Dark" at bounding box center [393, 169] width 109 height 24
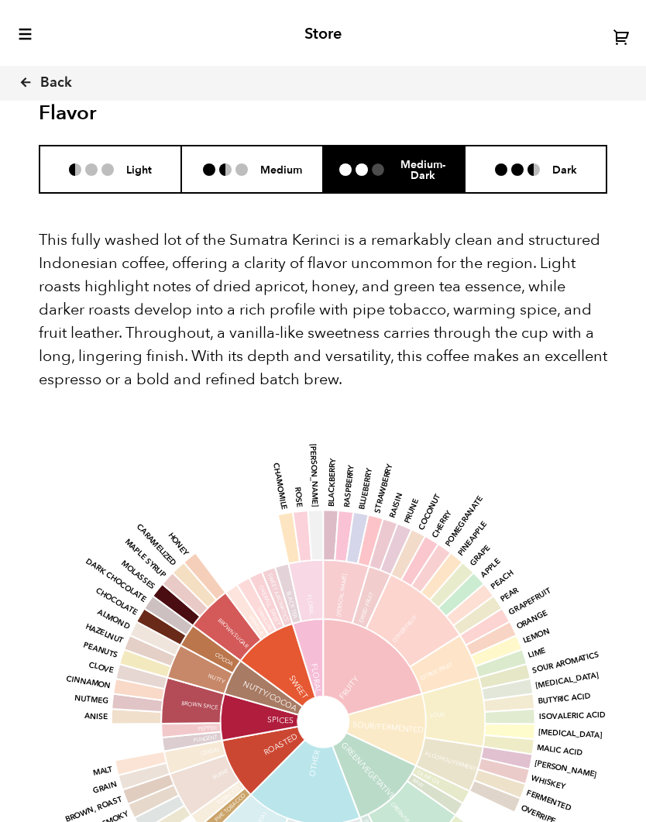
click at [199, 163] on li "Medium" at bounding box center [252, 169] width 142 height 47
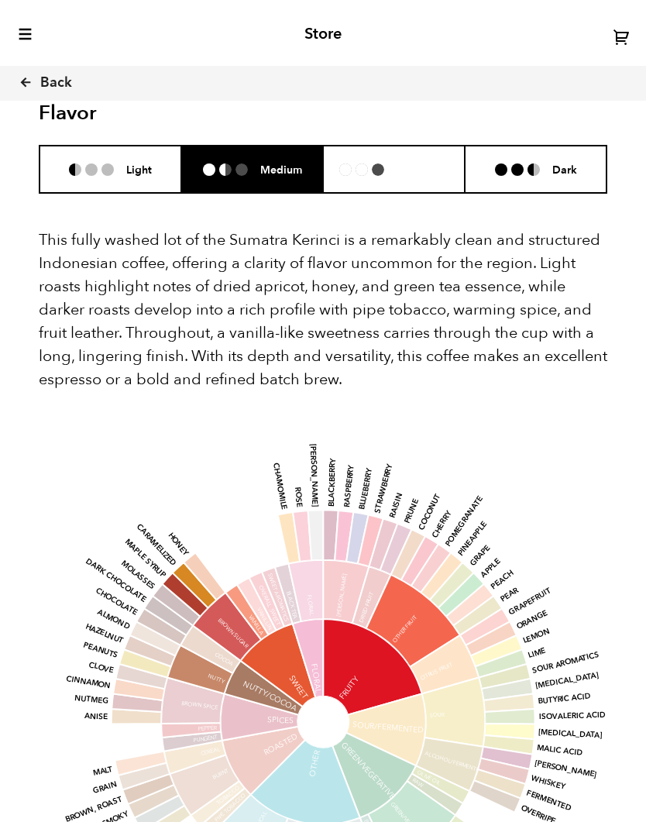
click at [382, 164] on li "Medium-Dark" at bounding box center [394, 169] width 142 height 47
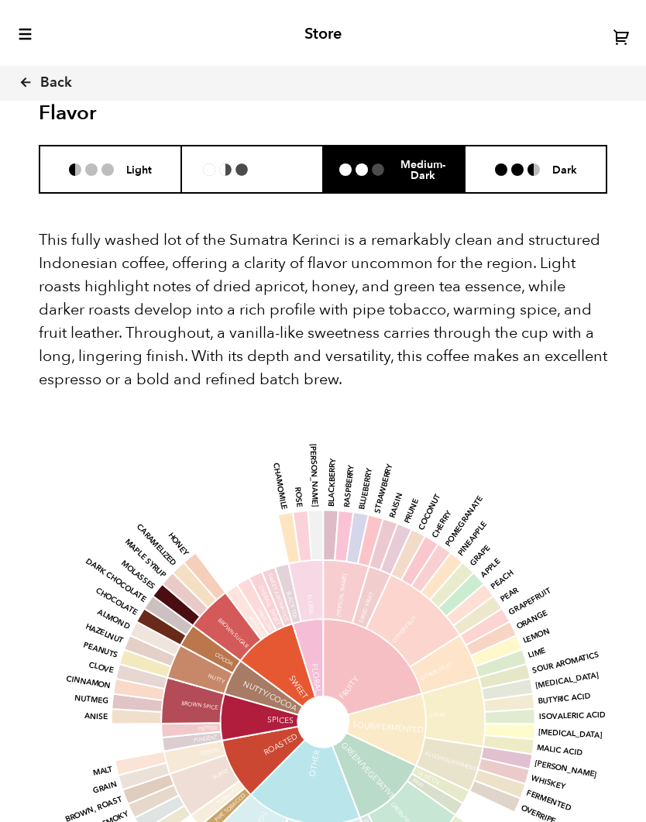
click at [235, 156] on li "Medium" at bounding box center [252, 169] width 142 height 47
